Goal: Transaction & Acquisition: Purchase product/service

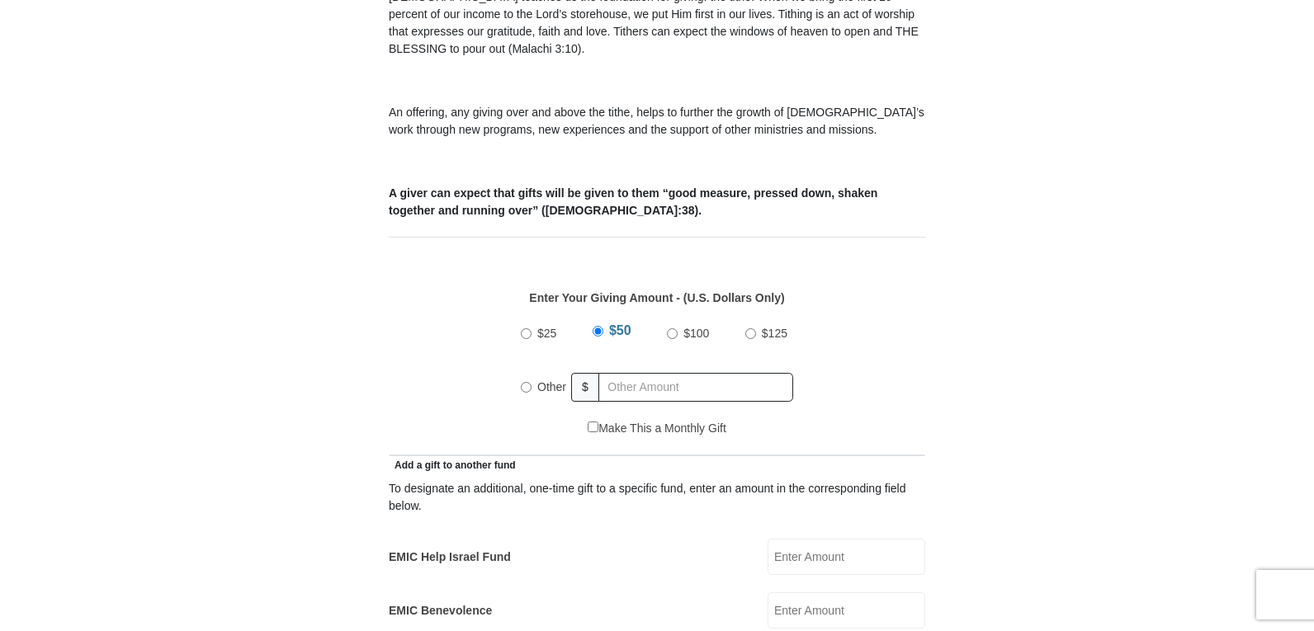
scroll to position [578, 0]
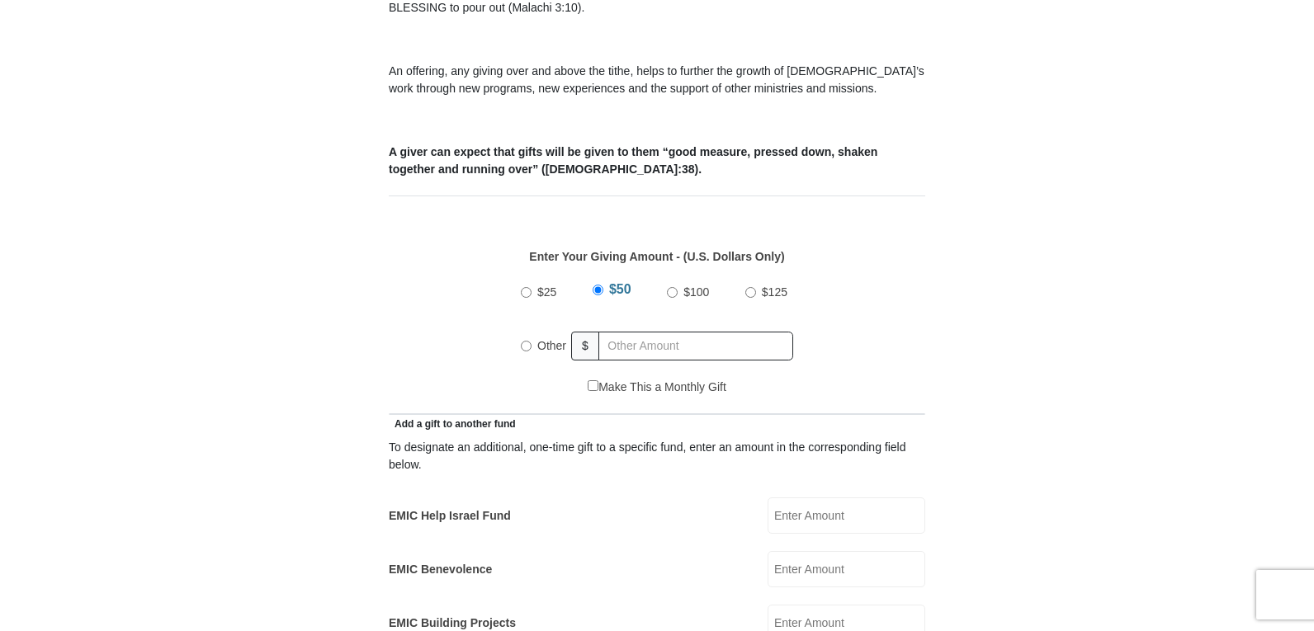
click at [672, 287] on input "$100" at bounding box center [672, 292] width 11 height 11
radio input "true"
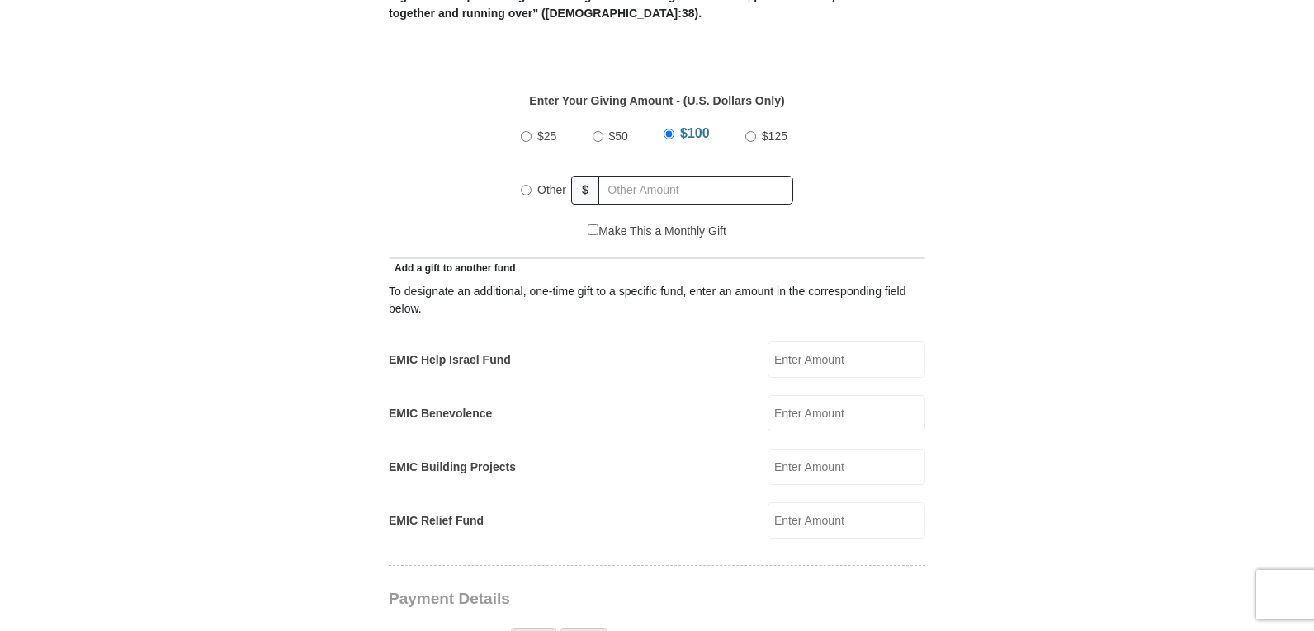
scroll to position [743, 0]
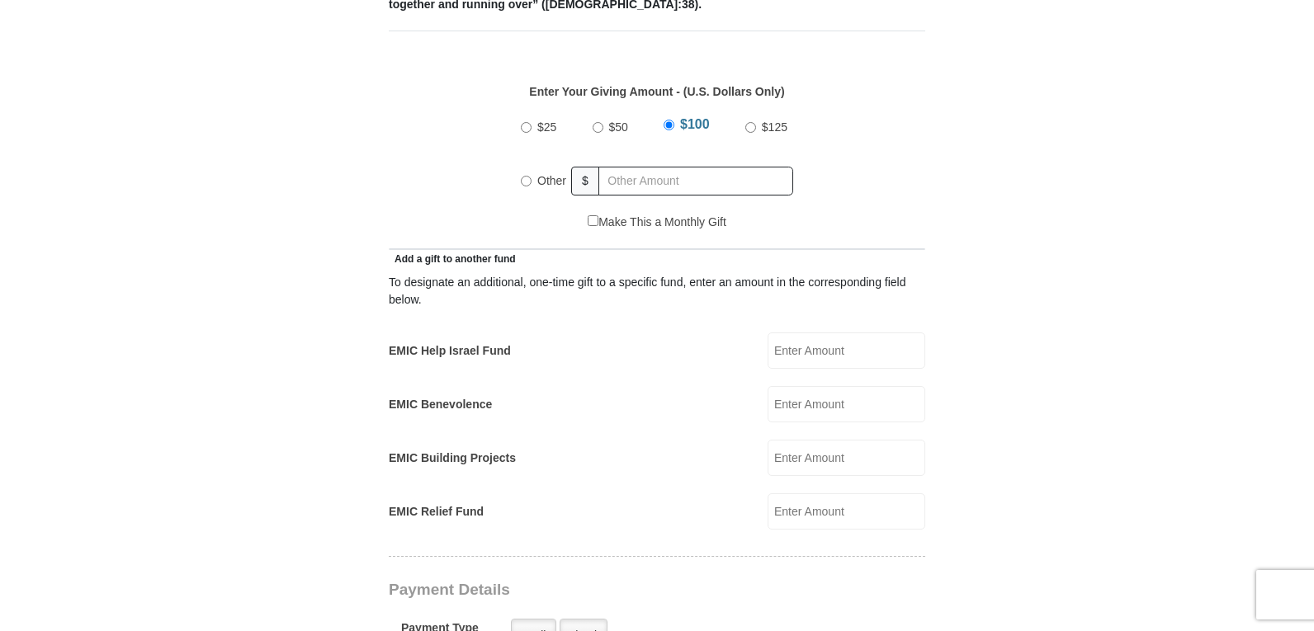
click at [534, 163] on label "Other" at bounding box center [552, 181] width 40 height 36
click at [532, 176] on input "Other" at bounding box center [526, 181] width 11 height 11
radio input "true"
click at [806, 339] on input "EMIC Help Israel Fund" at bounding box center [847, 351] width 158 height 36
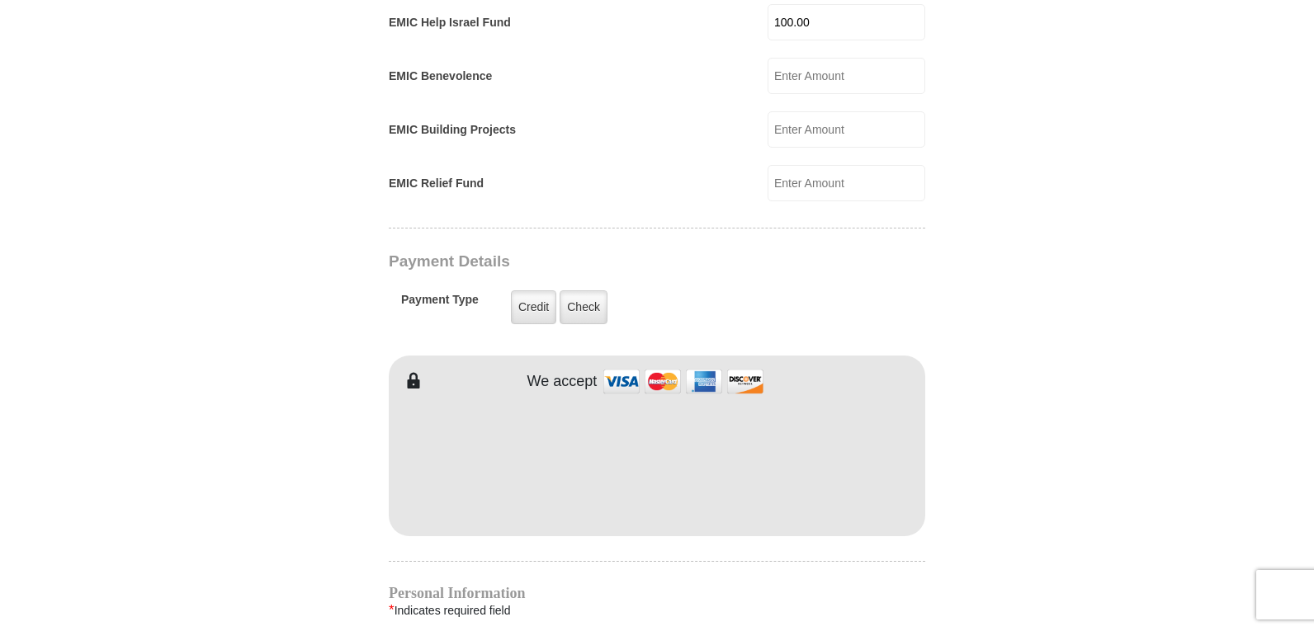
scroll to position [1073, 0]
type input "100.00"
click at [581, 289] on label "Check" at bounding box center [584, 306] width 48 height 34
click at [0, 0] on input "Check" at bounding box center [0, 0] width 0 height 0
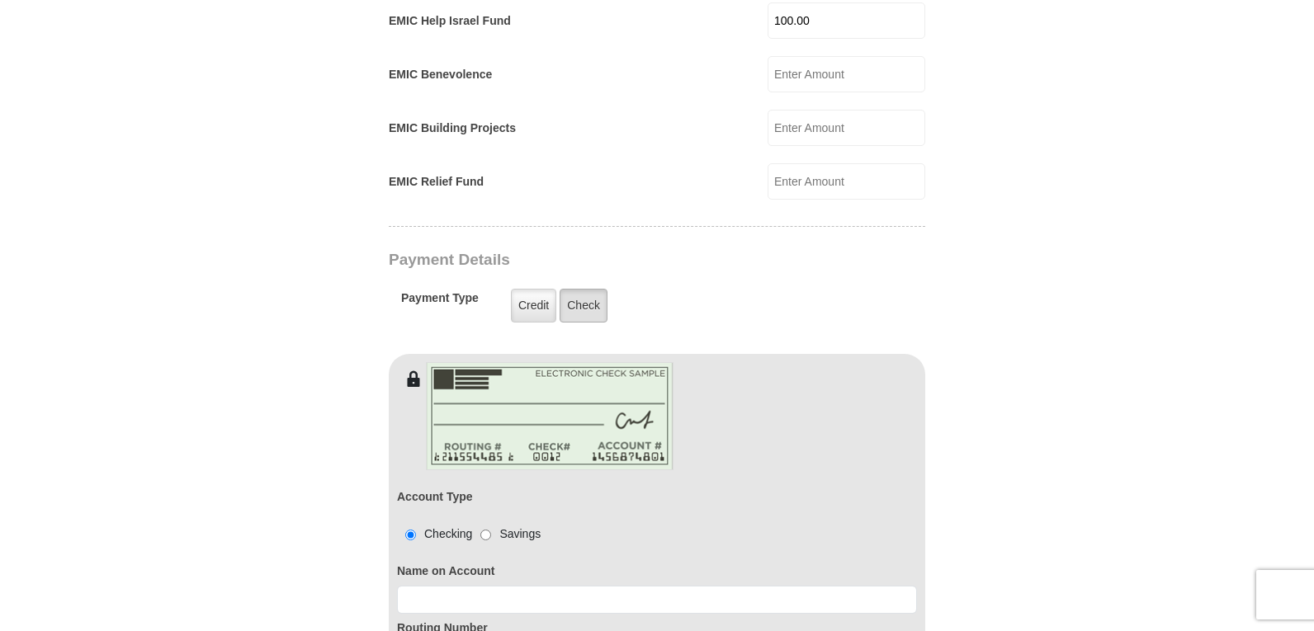
click at [590, 289] on label "Check" at bounding box center [584, 306] width 48 height 34
click at [0, 0] on input "Check" at bounding box center [0, 0] width 0 height 0
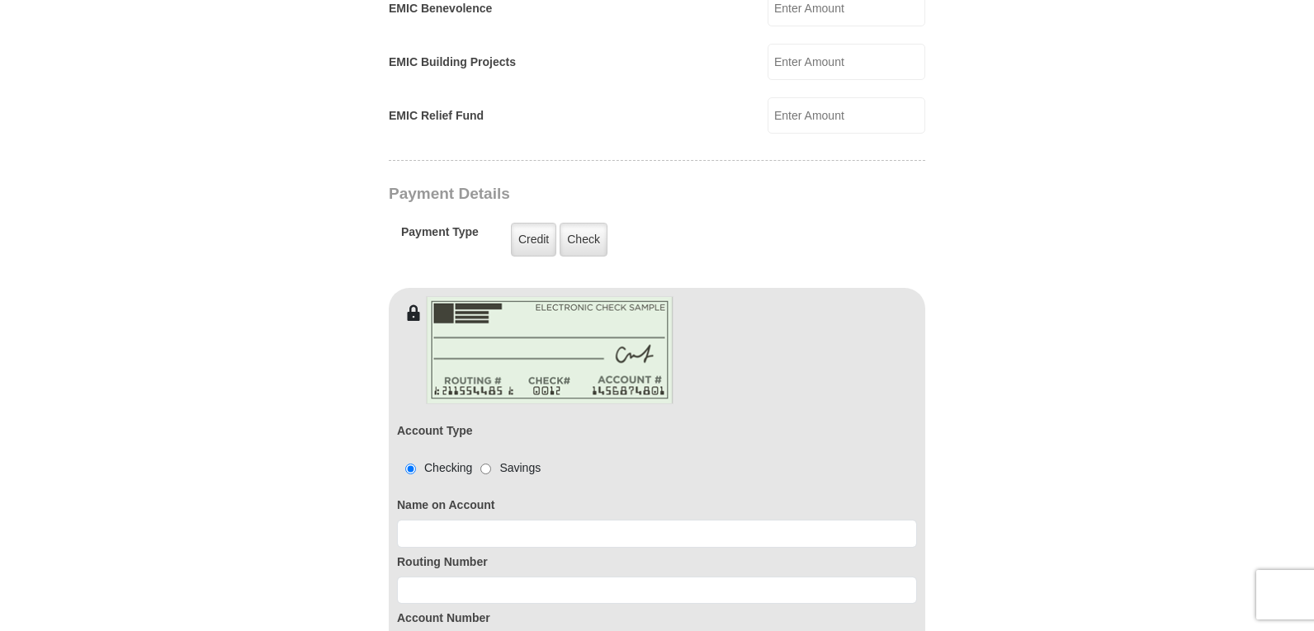
scroll to position [1238, 0]
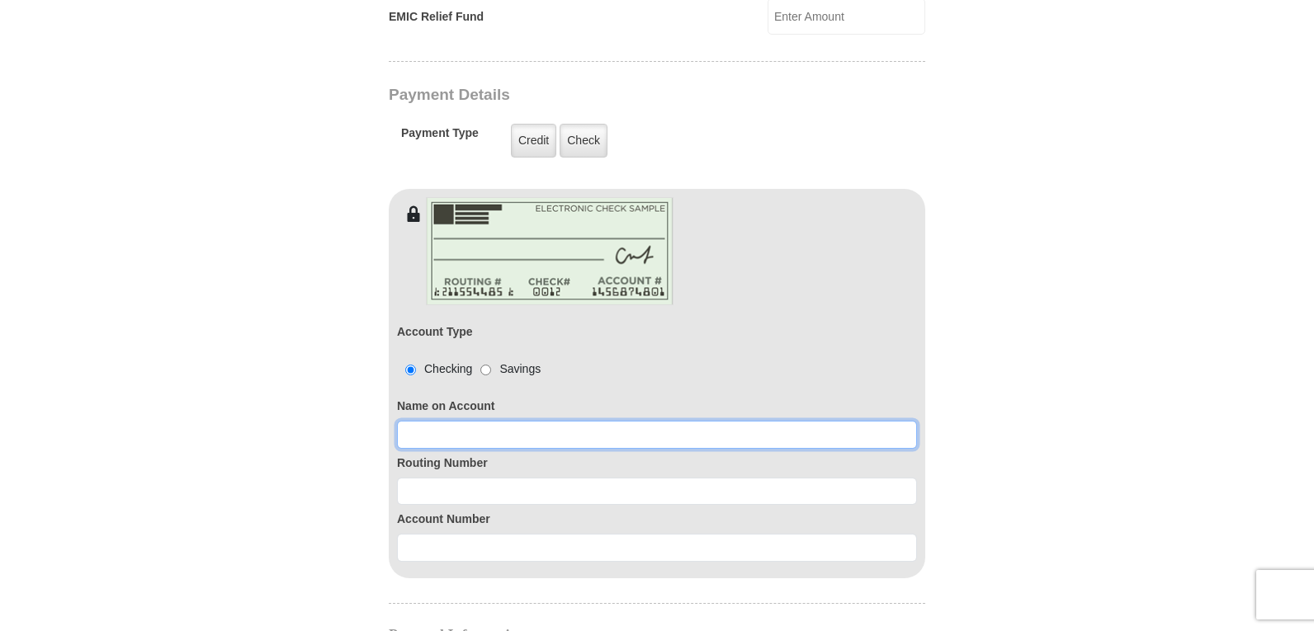
click at [695, 421] on input at bounding box center [657, 435] width 520 height 28
type input "[PERSON_NAME]"
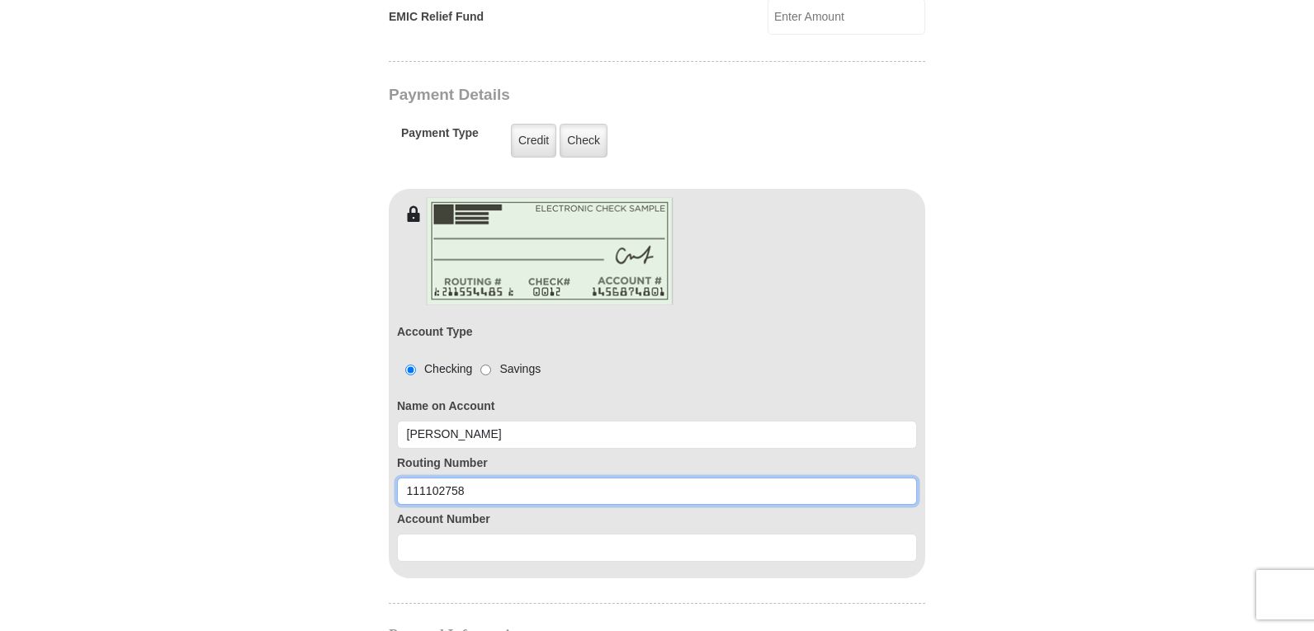
type input "111102758"
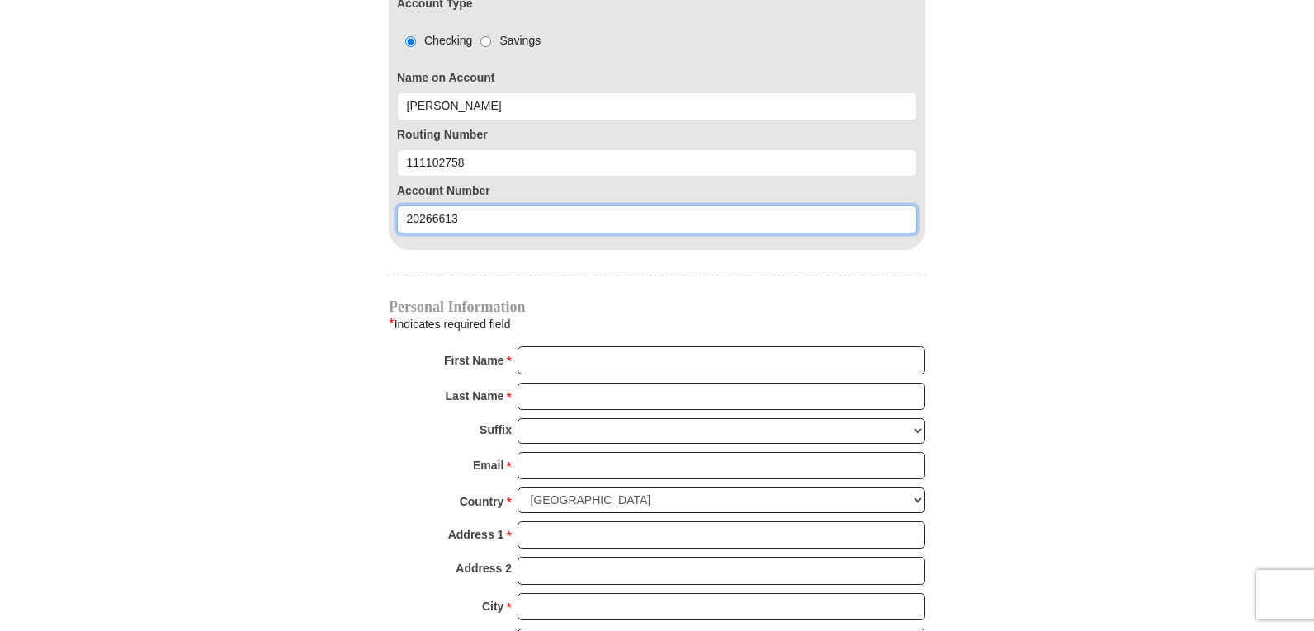
scroll to position [1568, 0]
type input "20266613"
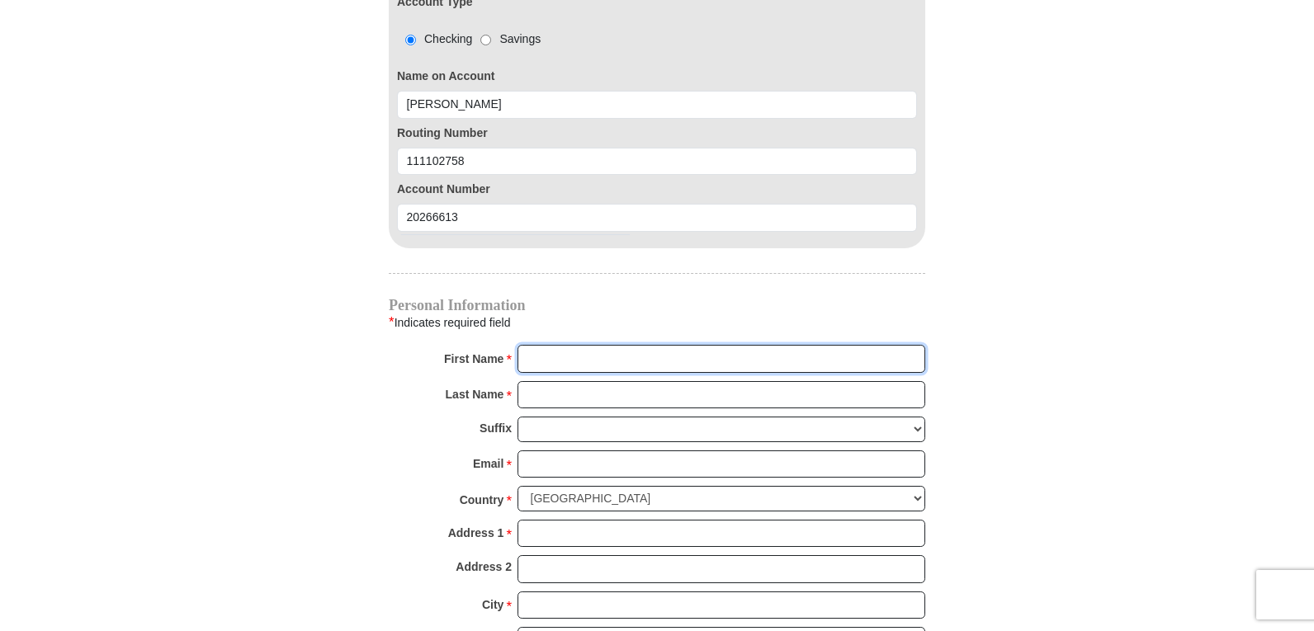
click at [560, 345] on input "First Name *" at bounding box center [721, 359] width 408 height 28
type input "[PERSON_NAME]"
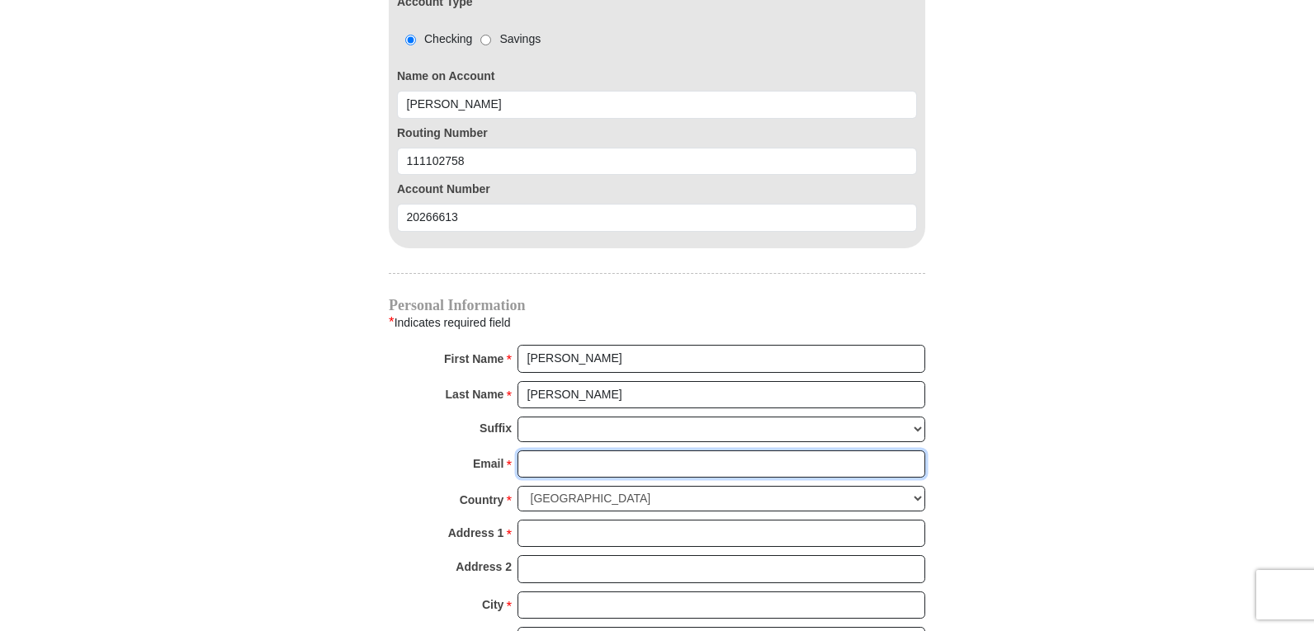
type input "[EMAIL_ADDRESS][DOMAIN_NAME]"
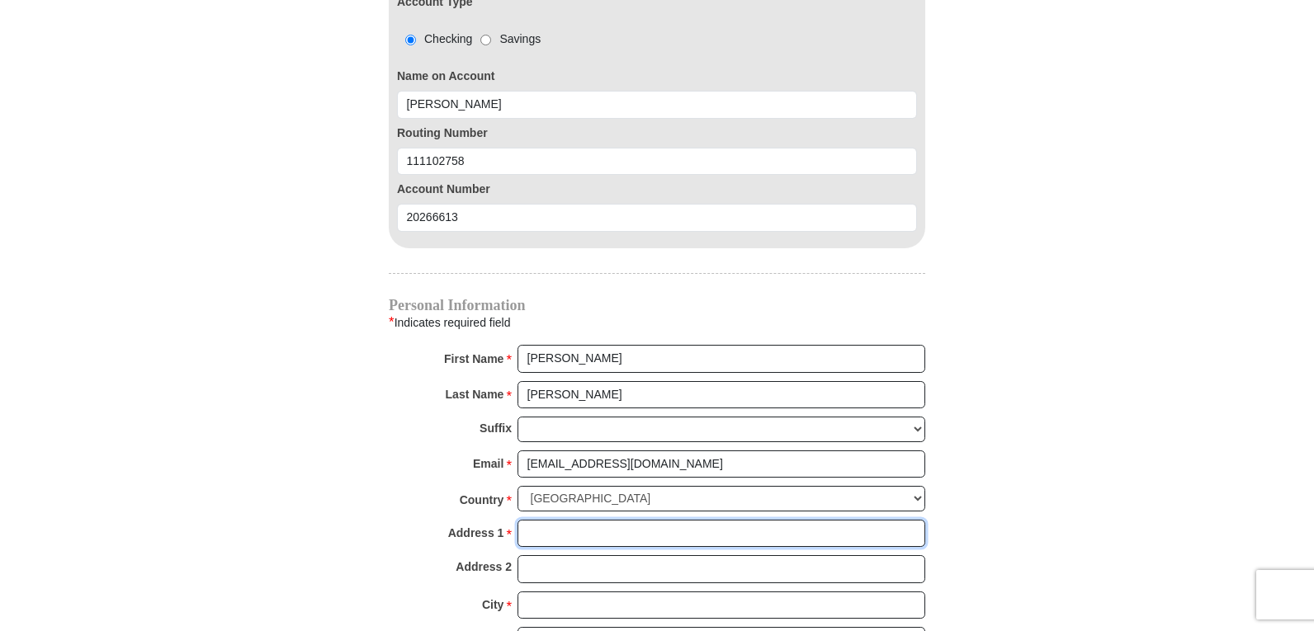
type input "138 COMANCHE TRL"
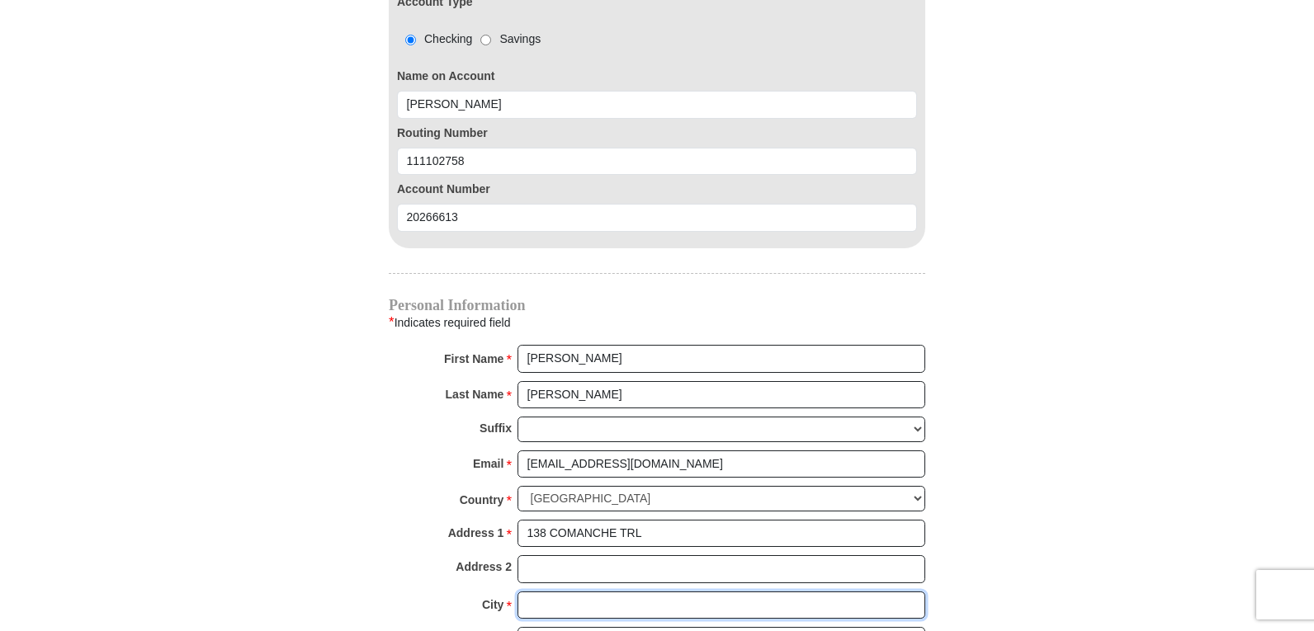
type input "[GEOGRAPHIC_DATA]"
select select "LA"
type input "71291"
type input "3183662062"
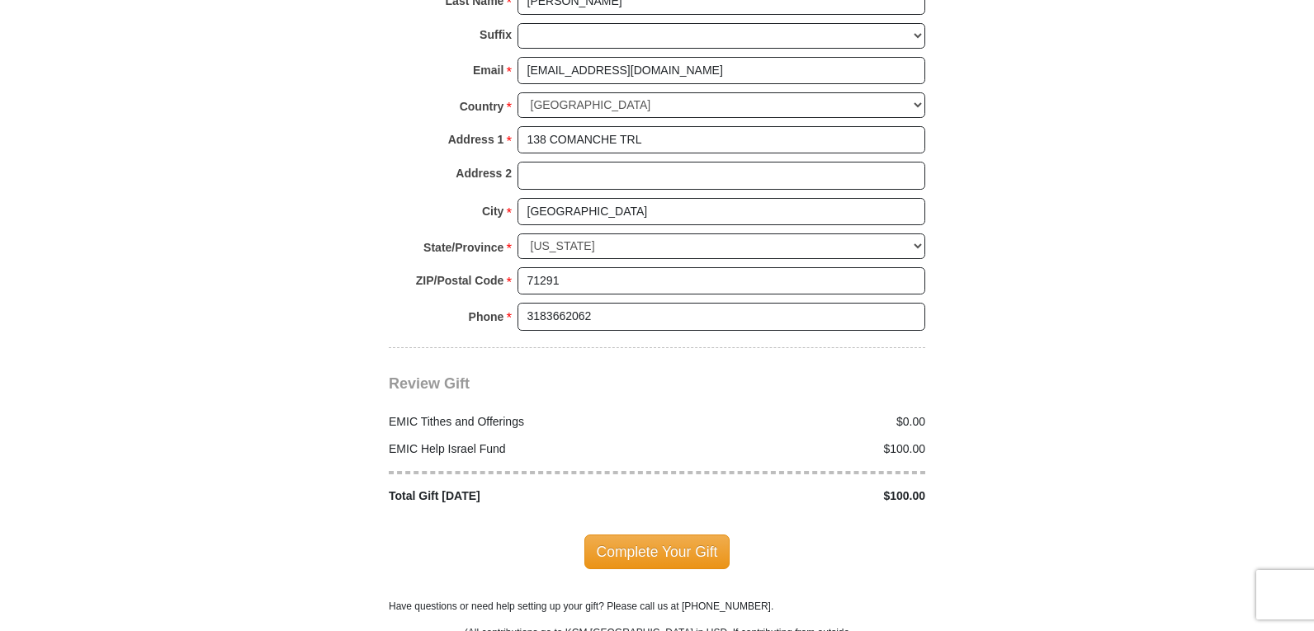
scroll to position [1981, 0]
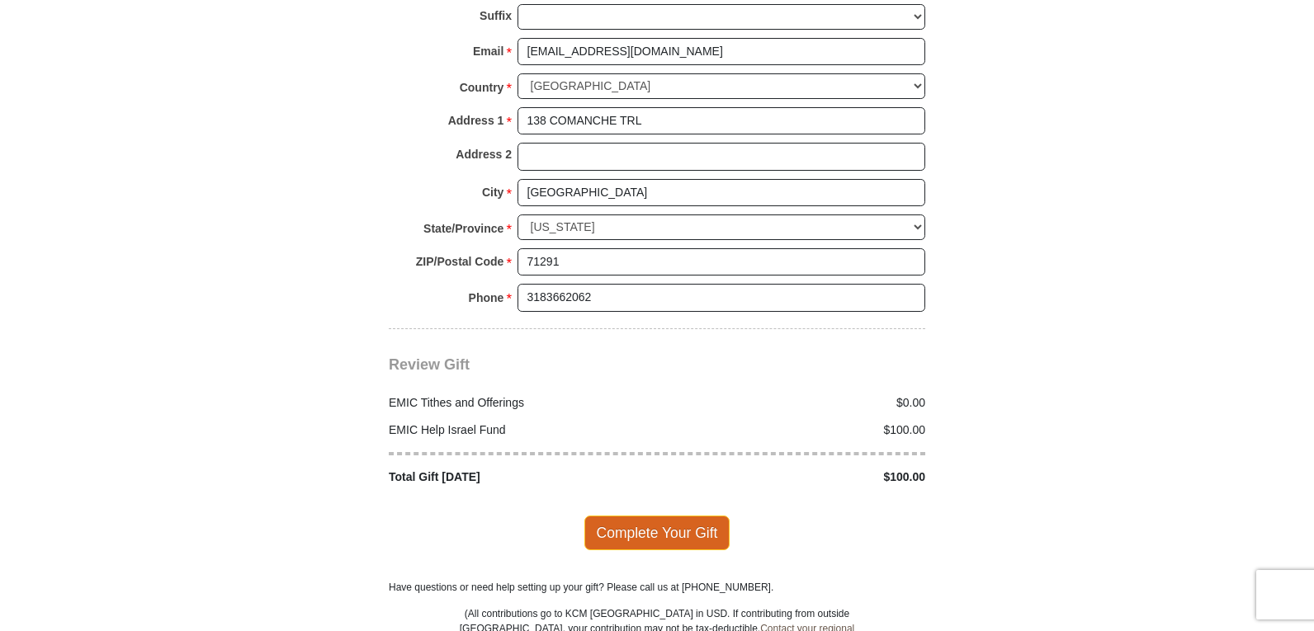
click at [650, 516] on span "Complete Your Gift" at bounding box center [657, 533] width 146 height 35
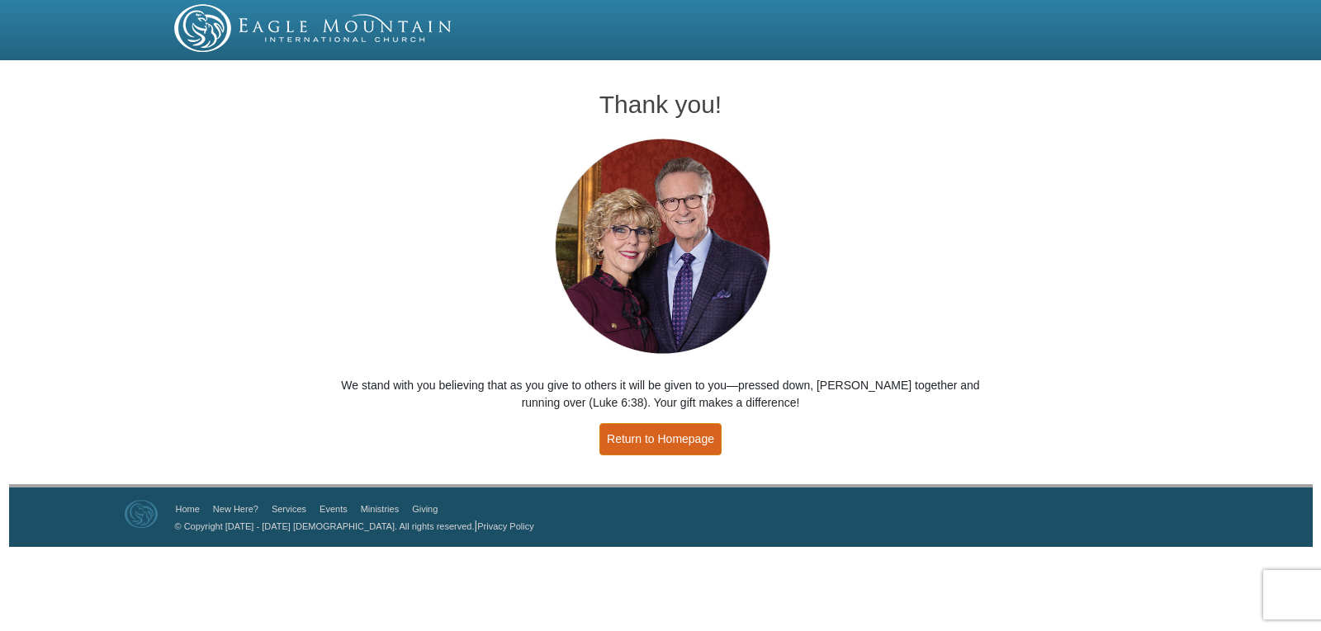
click at [655, 440] on link "Return to Homepage" at bounding box center [660, 439] width 122 height 32
